Goal: Navigation & Orientation: Find specific page/section

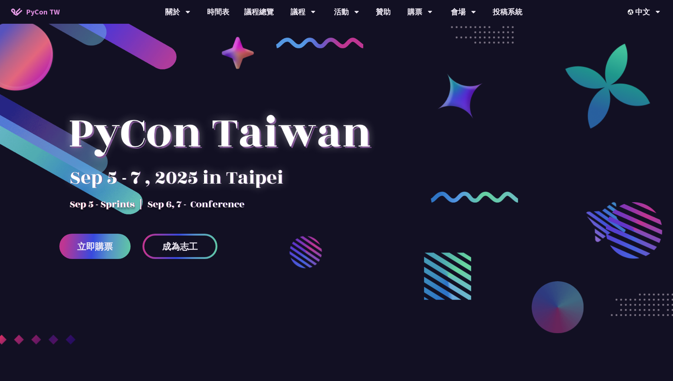
scroll to position [13, 0]
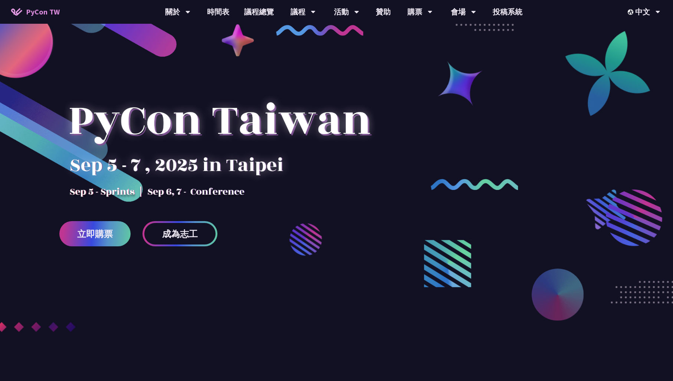
click at [214, 9] on link "時間表" at bounding box center [217, 12] width 37 height 24
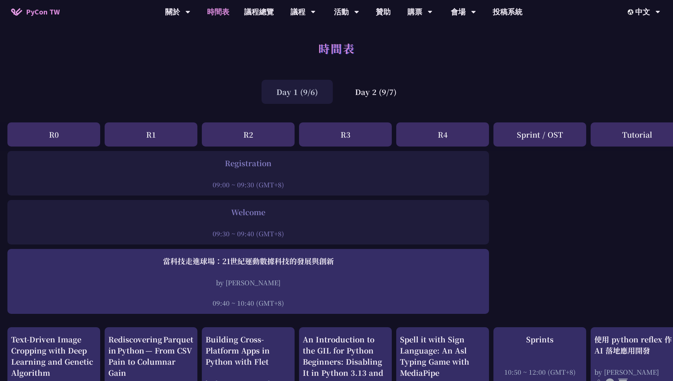
click at [215, 72] on div "時間表" at bounding box center [336, 56] width 673 height 39
click at [298, 215] on div "Welcome" at bounding box center [248, 212] width 474 height 11
click at [258, 214] on div "Welcome" at bounding box center [248, 212] width 474 height 11
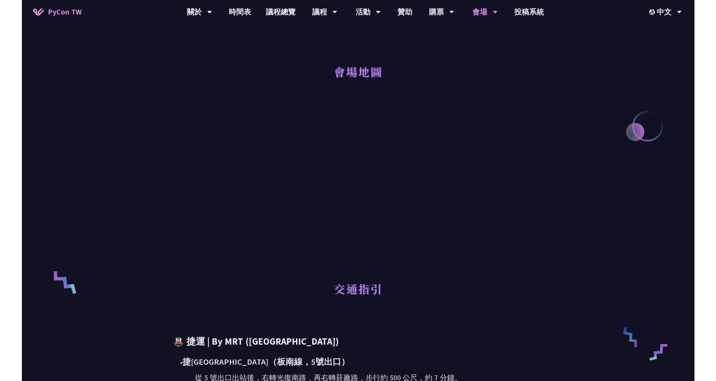
scroll to position [99, 0]
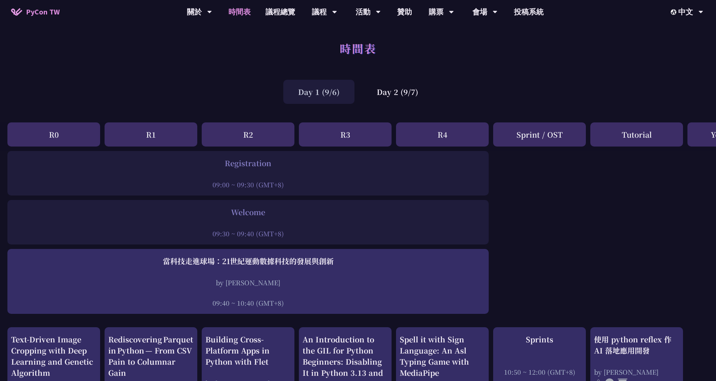
click at [224, 95] on div "Day 1 (9/6) Day 2 (9/7)" at bounding box center [358, 92] width 716 height 32
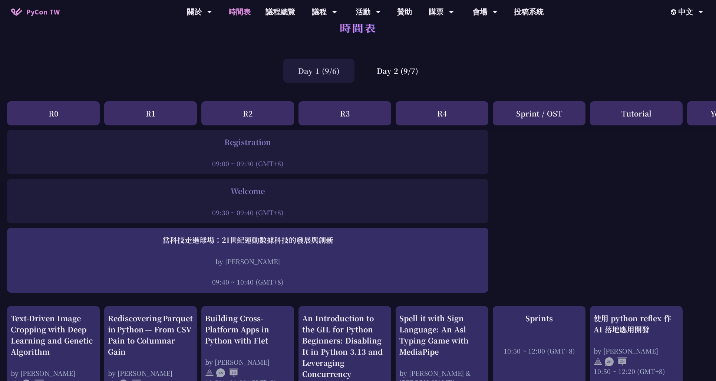
scroll to position [0, 0]
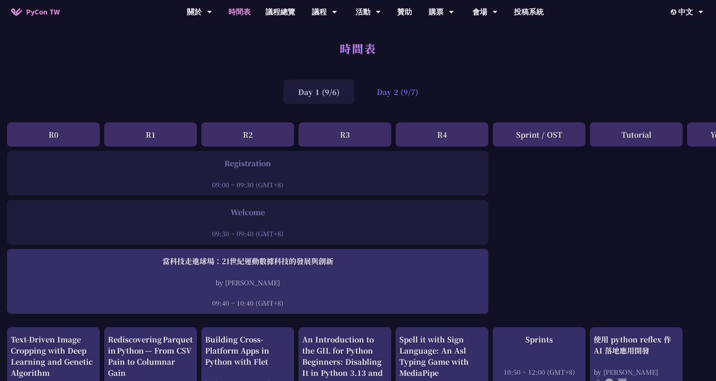
click at [397, 97] on div "Day 2 (9/7)" at bounding box center [397, 92] width 71 height 24
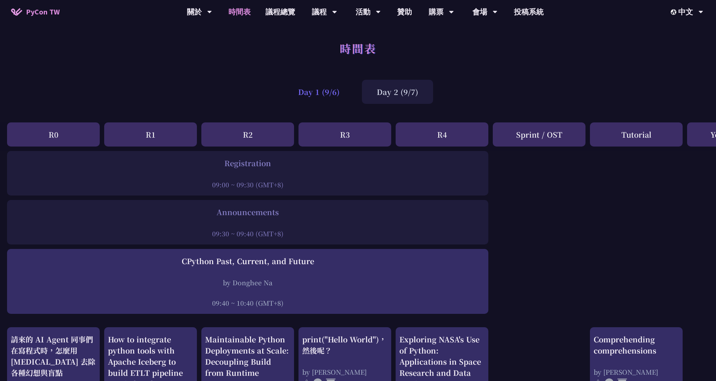
click at [320, 88] on div "Day 1 (9/6)" at bounding box center [318, 92] width 71 height 24
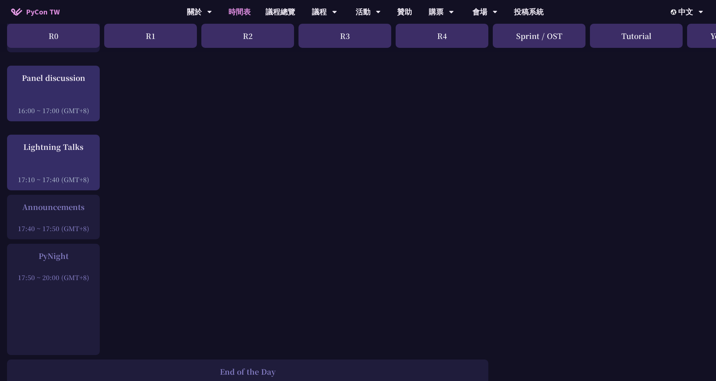
scroll to position [1014, 0]
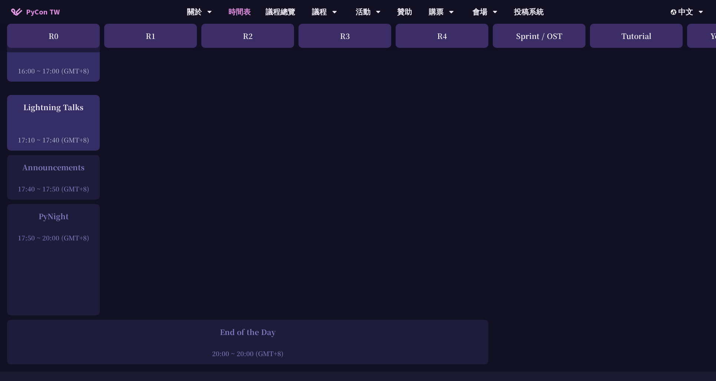
click at [54, 211] on div "PyNight" at bounding box center [53, 216] width 85 height 11
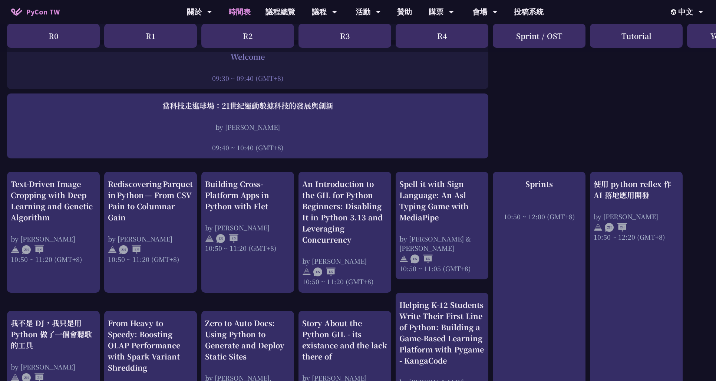
scroll to position [135, 0]
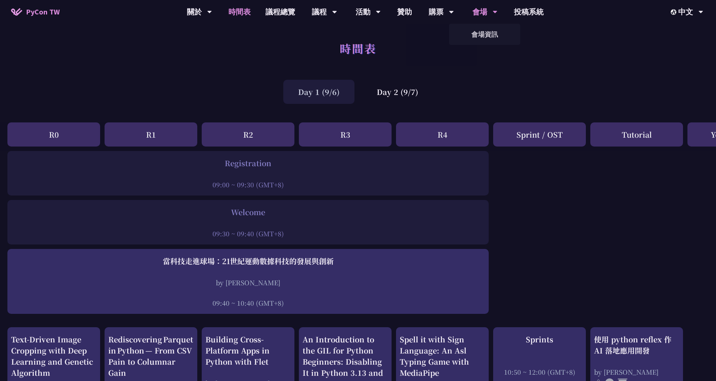
click at [486, 12] on div "會場" at bounding box center [484, 12] width 25 height 24
click at [493, 10] on icon at bounding box center [495, 11] width 5 height 7
click at [496, 35] on link "會場資訊" at bounding box center [484, 34] width 71 height 17
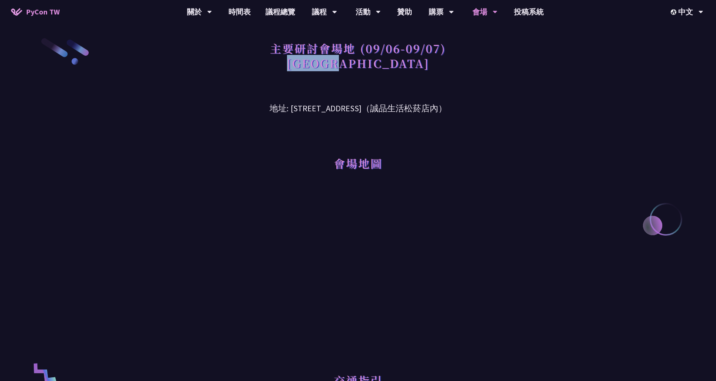
drag, startPoint x: 323, startPoint y: 65, endPoint x: 399, endPoint y: 66, distance: 76.0
click at [399, 66] on h1 "主要研討會場地 (09/06-09/07) [GEOGRAPHIC_DATA]" at bounding box center [358, 55] width 176 height 37
copy h1 "台北文創六樓"
drag, startPoint x: 272, startPoint y: 108, endPoint x: 462, endPoint y: 105, distance: 190.6
click at [462, 105] on h3 "地址: [STREET_ADDRESS]（誠品生活松菸店內）" at bounding box center [358, 103] width 386 height 24
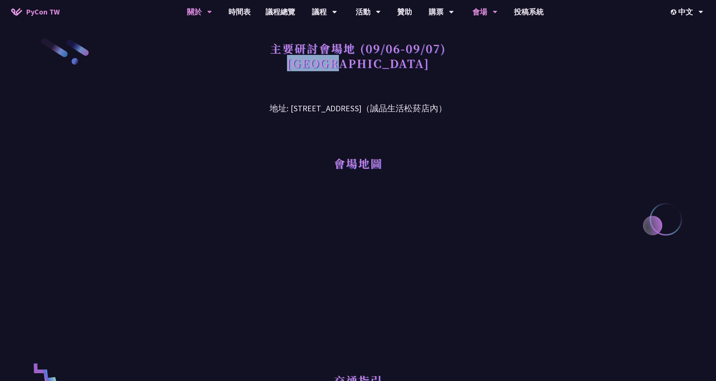
copy h3 "台北市信義區菸廠路 88 號 6 樓（誠品生活松菸店內）"
click at [306, 78] on div "主要研討會場地 (09/06-09/07) [GEOGRAPHIC_DATA]" at bounding box center [358, 64] width 386 height 54
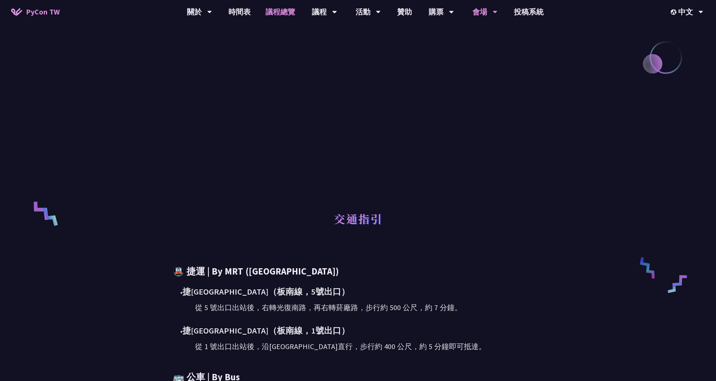
scroll to position [41, 0]
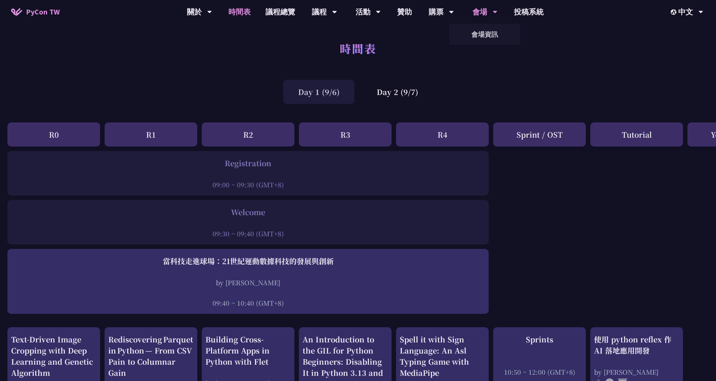
click at [484, 13] on div "會場" at bounding box center [484, 12] width 25 height 24
click at [483, 32] on link "會場資訊" at bounding box center [484, 34] width 71 height 17
